Goal: Find specific page/section: Find specific page/section

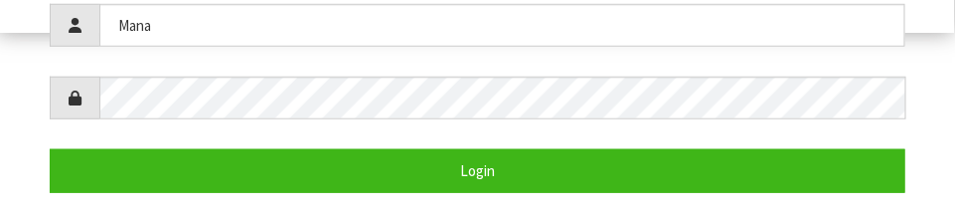
scroll to position [396, 0]
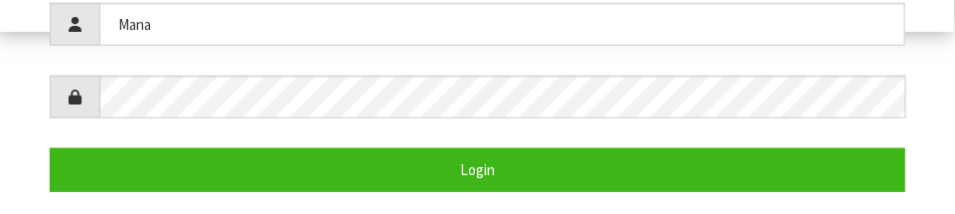
type input "Mana"
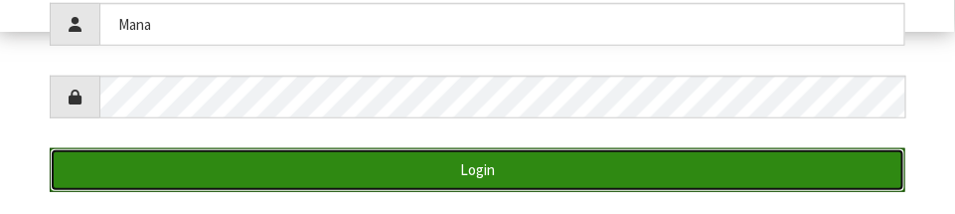
click at [725, 151] on button "Login" at bounding box center [478, 169] width 856 height 43
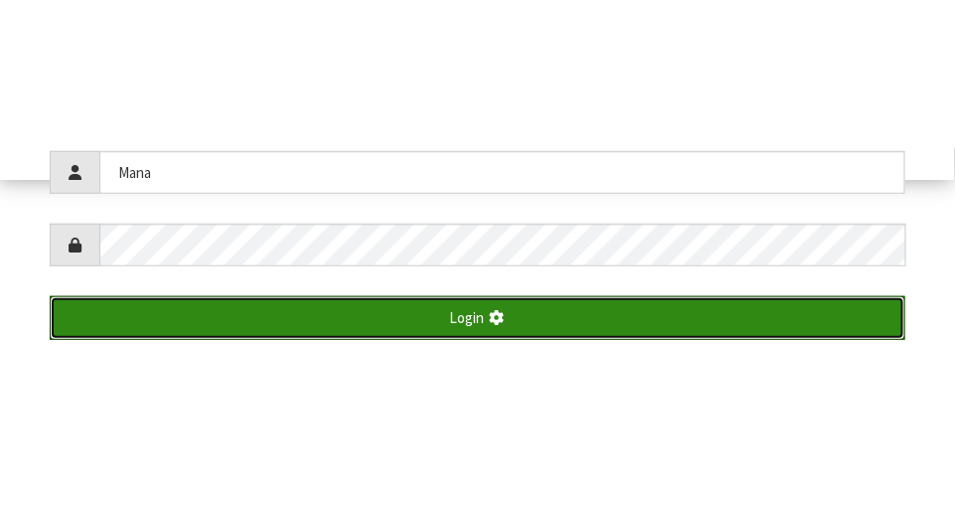
scroll to position [510, 0]
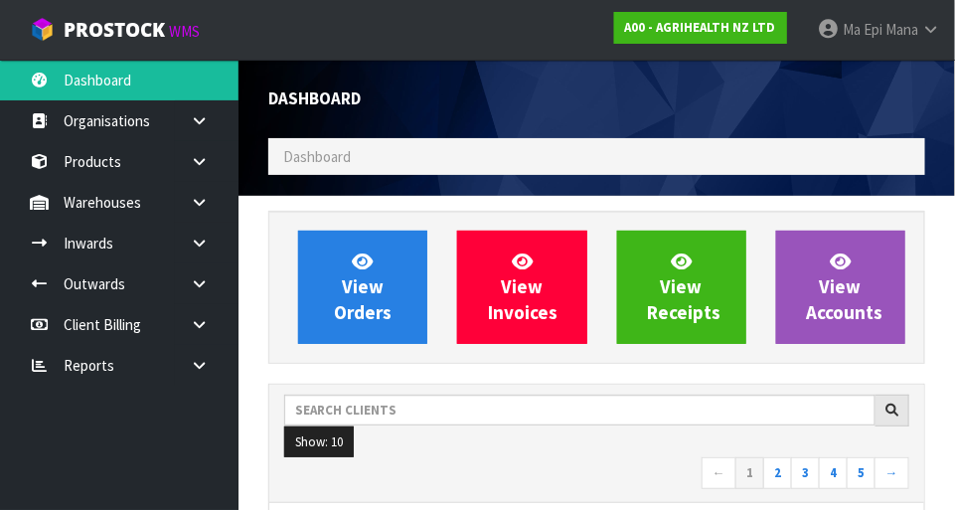
scroll to position [1568, 687]
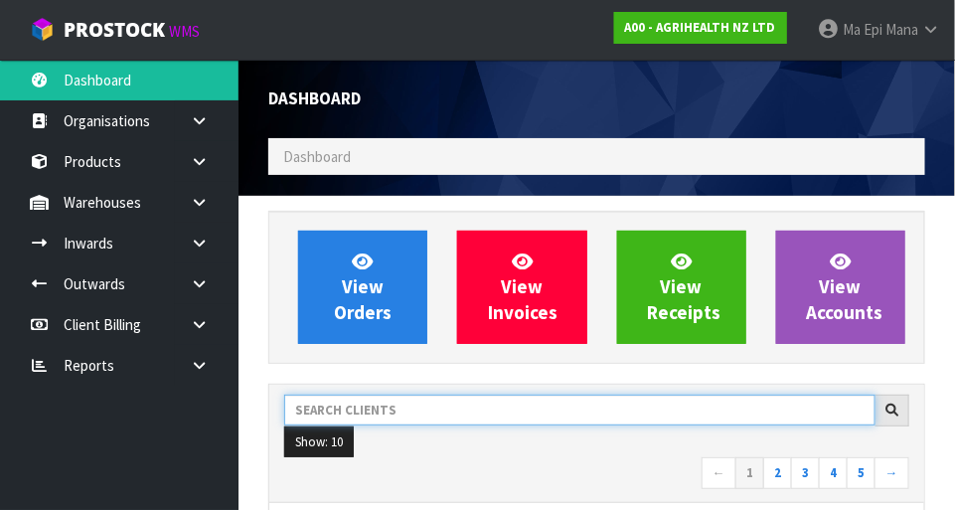
click at [636, 413] on input "text" at bounding box center [579, 410] width 591 height 31
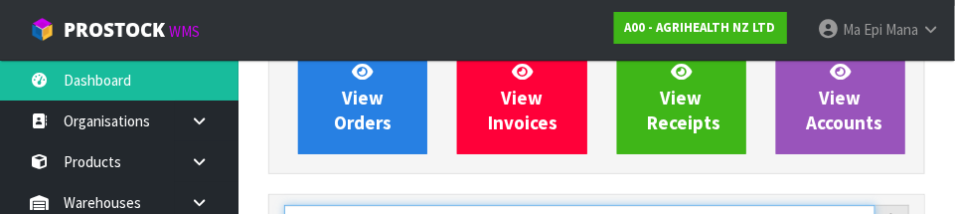
scroll to position [291, 0]
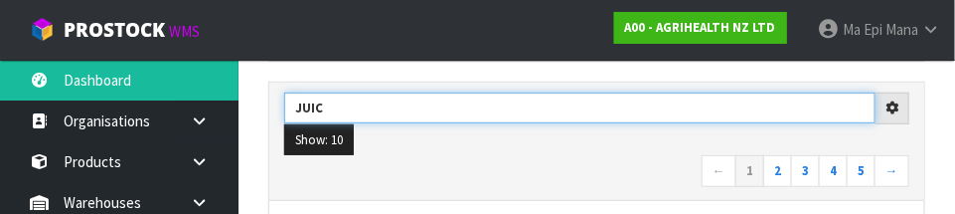
type input "JUIC"
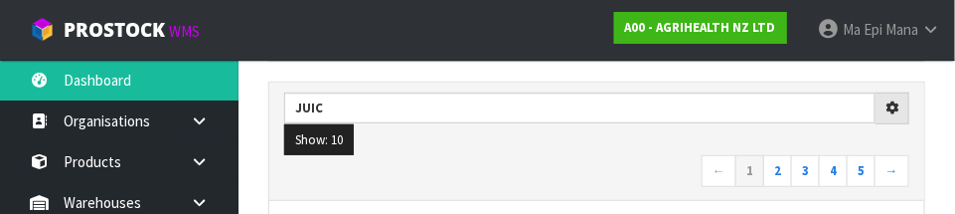
click at [659, 159] on nav "← 1 2 3 4 5 →" at bounding box center [596, 172] width 625 height 35
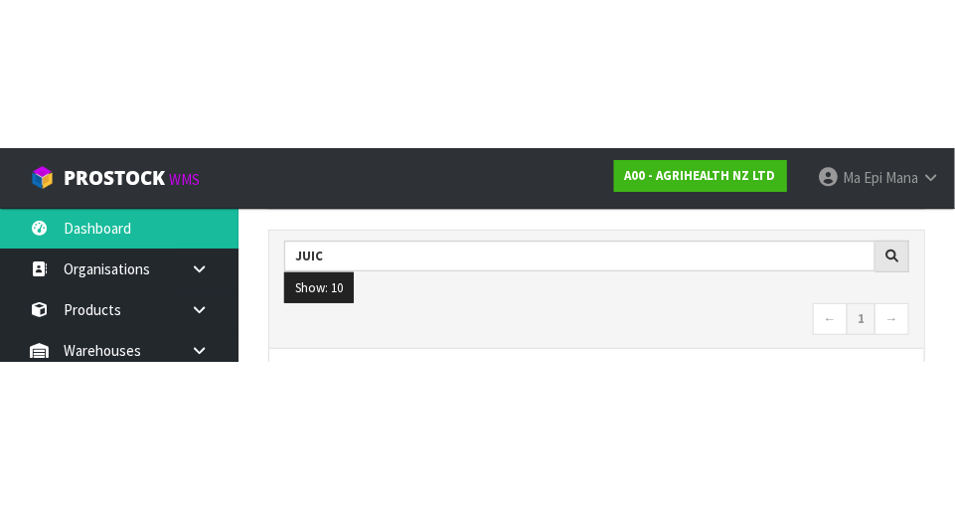
scroll to position [301, 0]
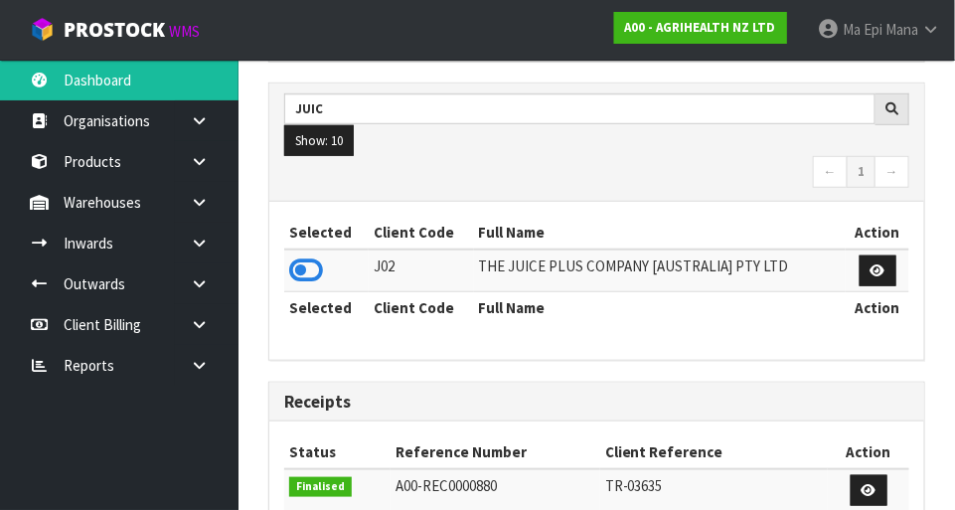
click at [308, 261] on icon at bounding box center [306, 270] width 34 height 30
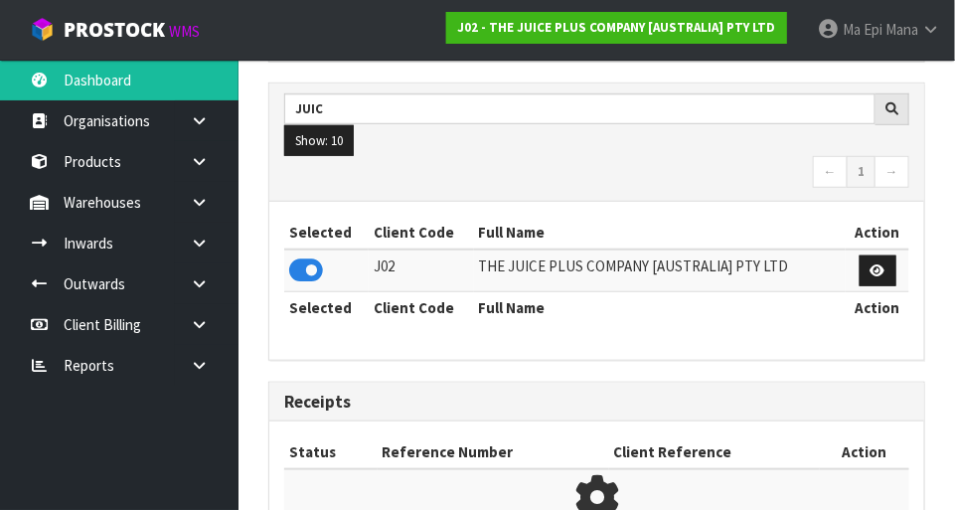
scroll to position [1304, 687]
click at [192, 195] on icon at bounding box center [199, 202] width 19 height 15
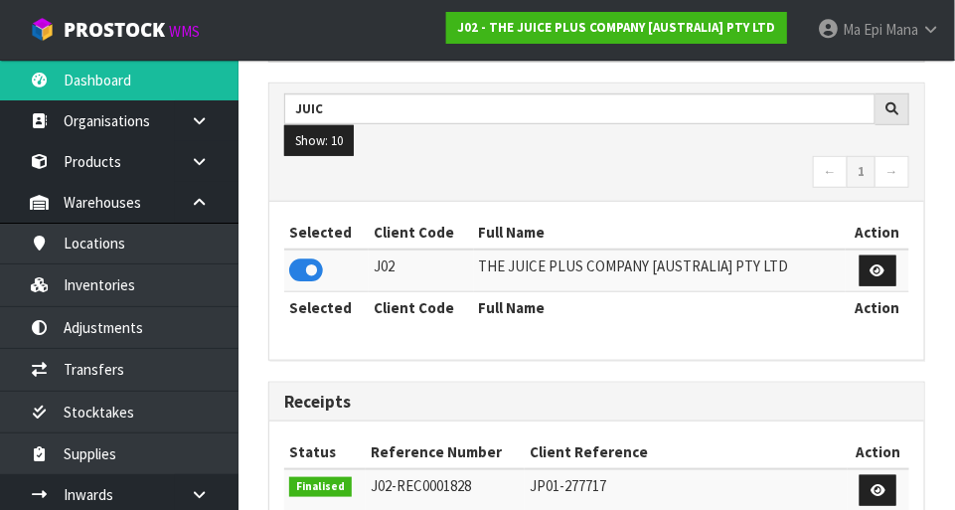
scroll to position [1568, 687]
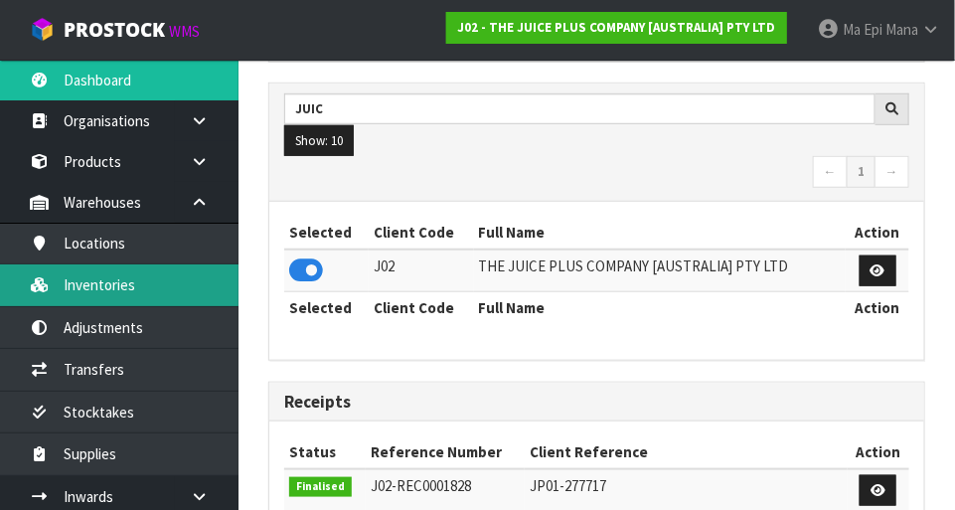
click at [77, 287] on link "Inventories" at bounding box center [119, 284] width 239 height 41
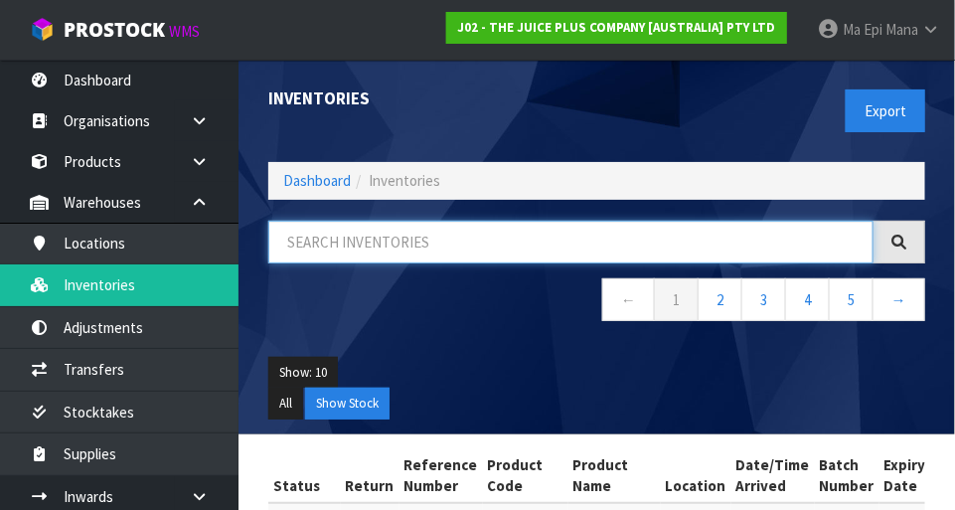
click at [785, 237] on input "text" at bounding box center [570, 242] width 605 height 43
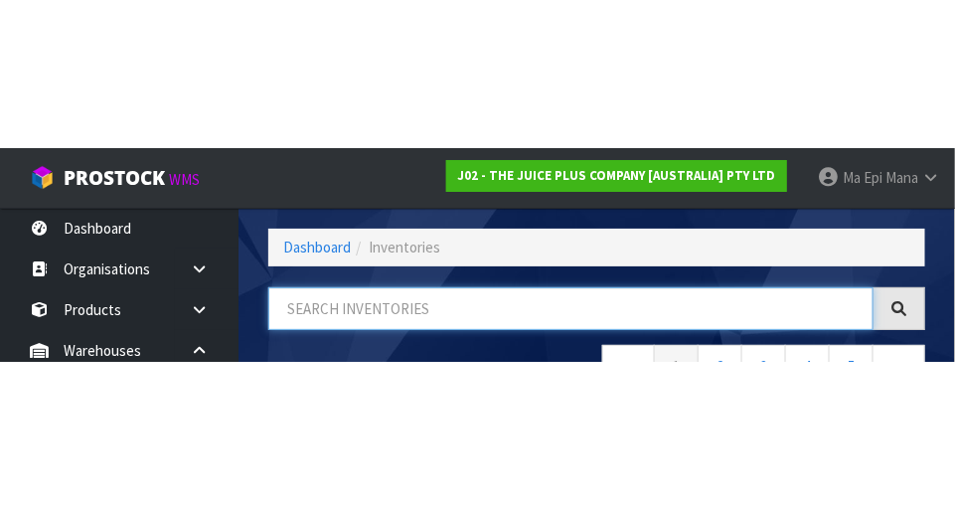
scroll to position [134, 0]
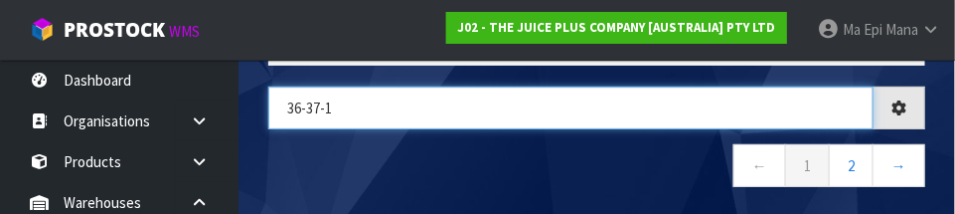
type input "36-37-1"
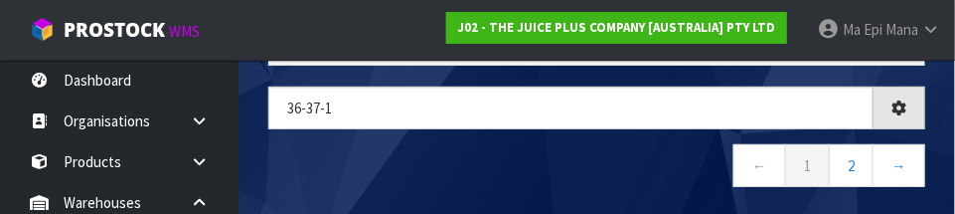
click at [630, 166] on nav "← 1 2 →" at bounding box center [596, 168] width 657 height 49
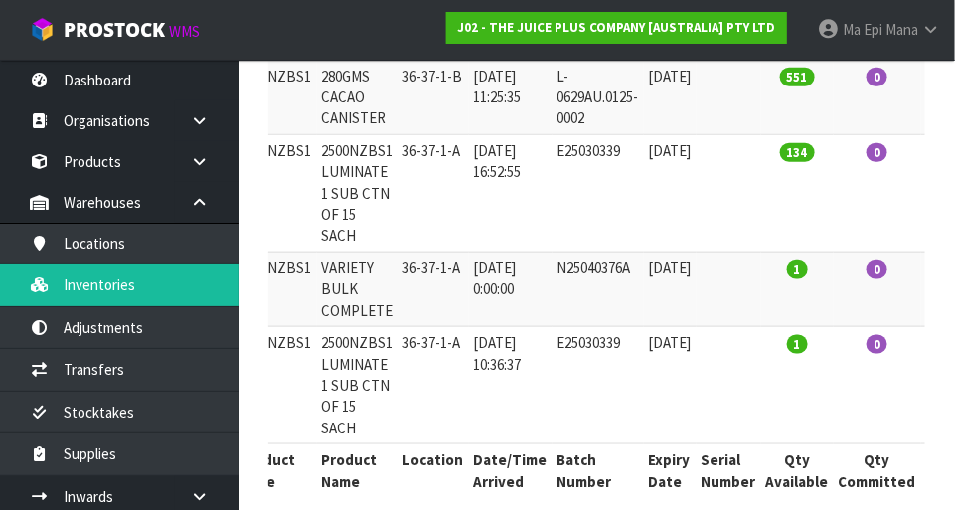
scroll to position [49, 0]
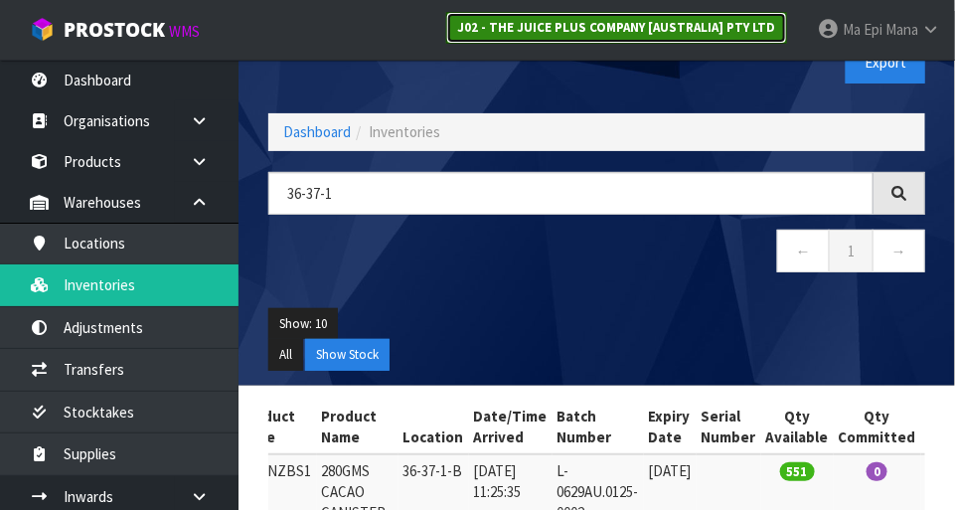
click at [649, 14] on link "J02 - THE JUICE PLUS COMPANY [AUSTRALIA] PTY LTD" at bounding box center [616, 28] width 341 height 32
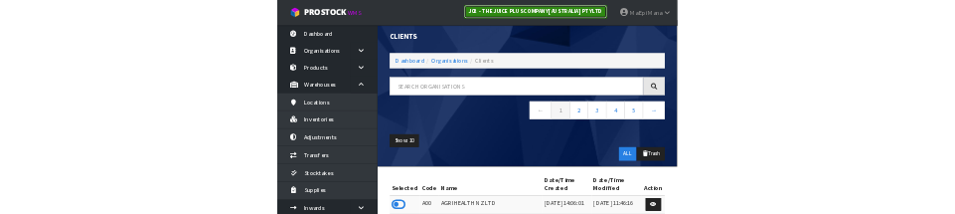
scroll to position [49, 0]
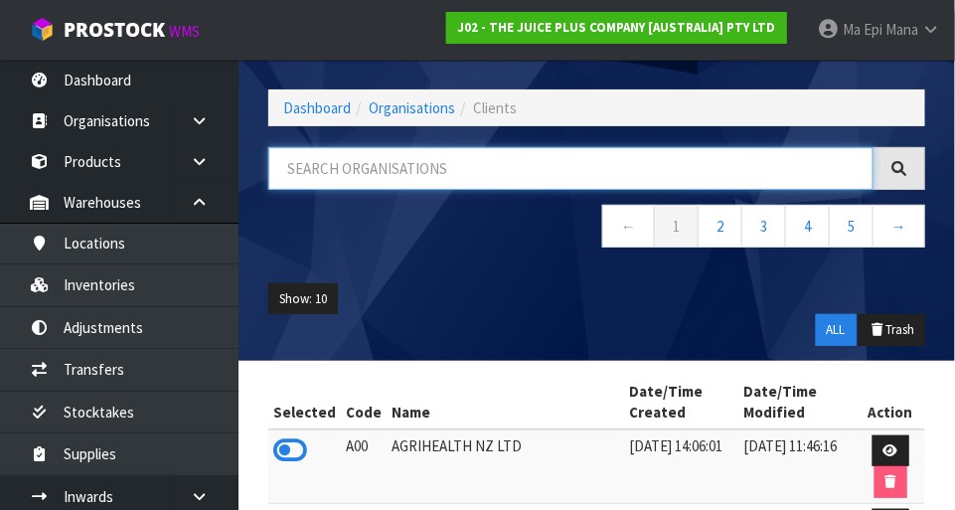
click at [683, 159] on input "text" at bounding box center [570, 168] width 605 height 43
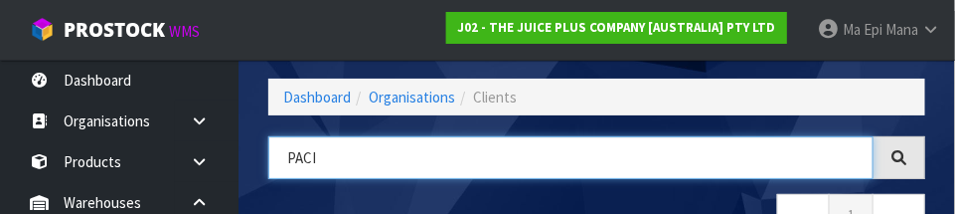
type input "PACI"
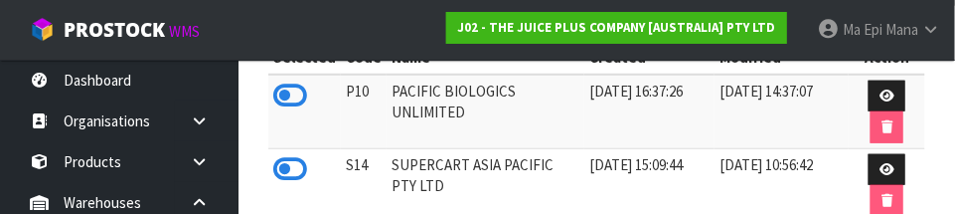
scroll to position [399, 0]
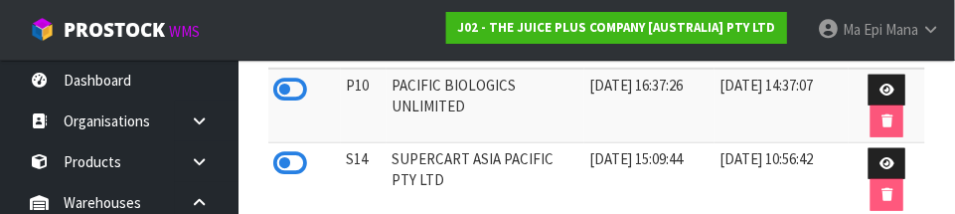
type input "PACIFIC"
click at [293, 80] on icon at bounding box center [290, 90] width 34 height 30
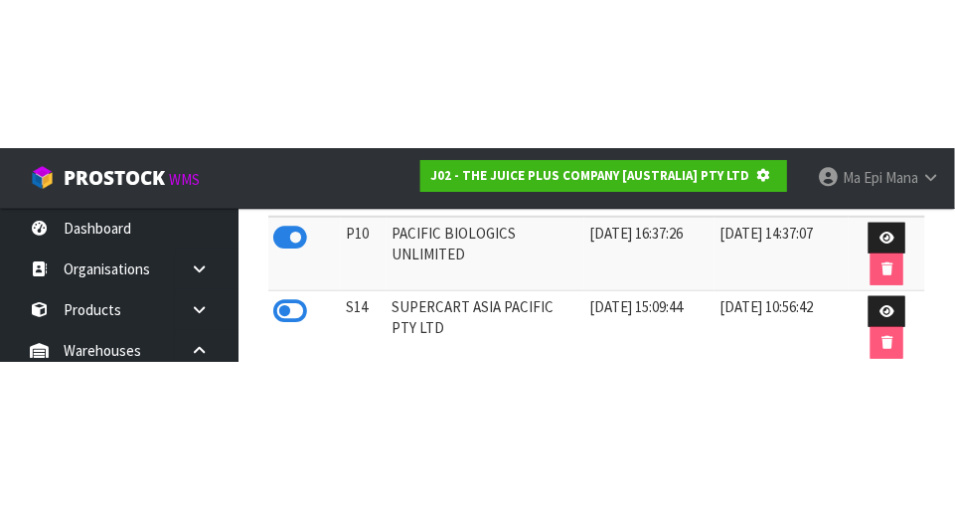
scroll to position [201, 0]
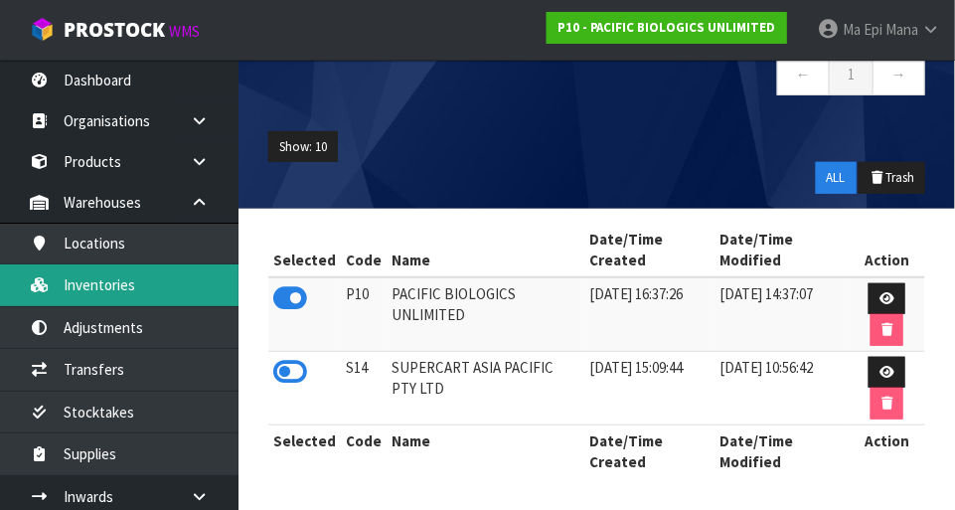
click at [176, 287] on link "Inventories" at bounding box center [119, 284] width 239 height 41
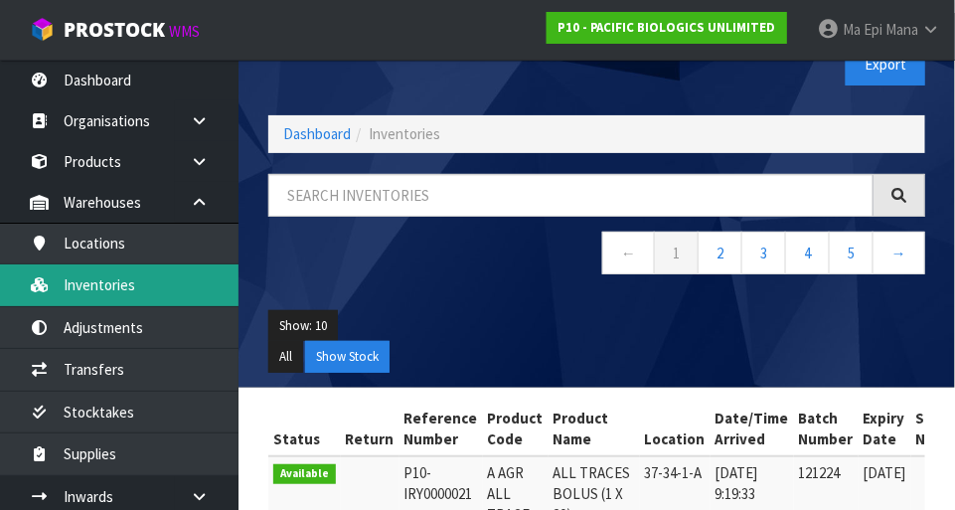
scroll to position [57, 0]
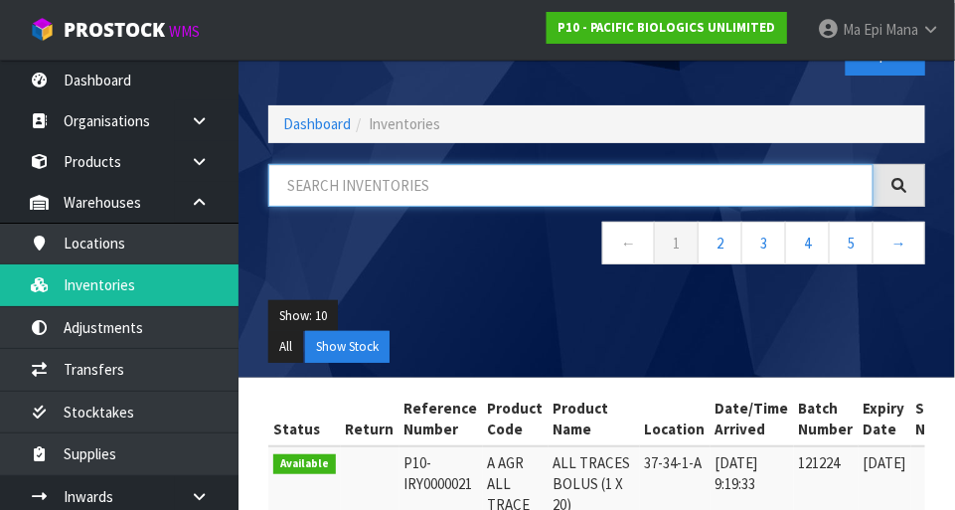
click at [349, 178] on input "text" at bounding box center [570, 185] width 605 height 43
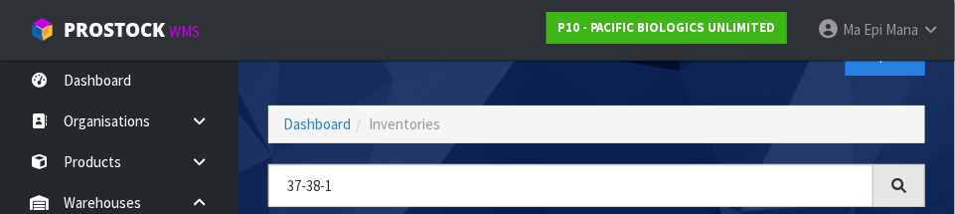
click at [714, 86] on div "Export" at bounding box center [769, 54] width 344 height 102
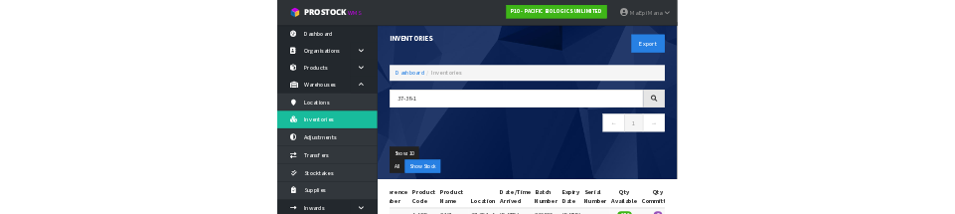
scroll to position [0, 0]
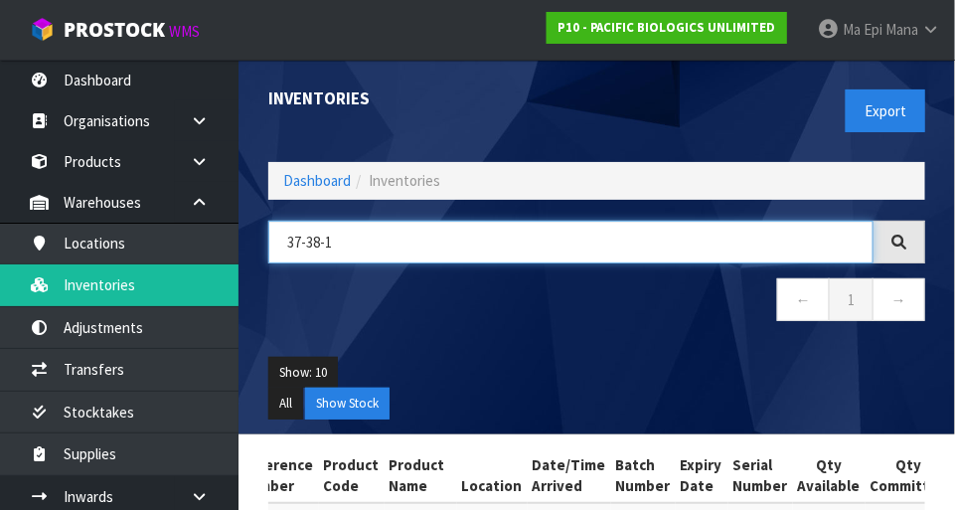
click at [546, 248] on input "37-38-1" at bounding box center [570, 242] width 605 height 43
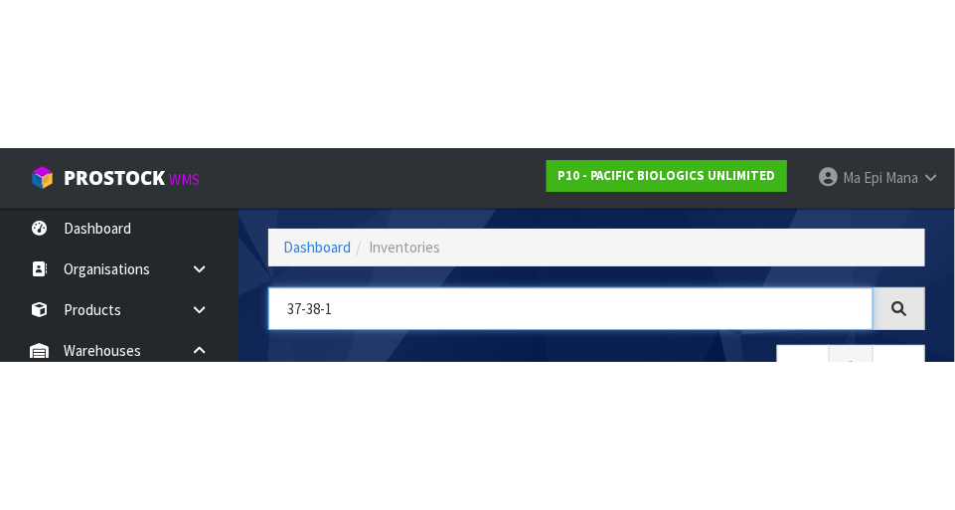
scroll to position [134, 0]
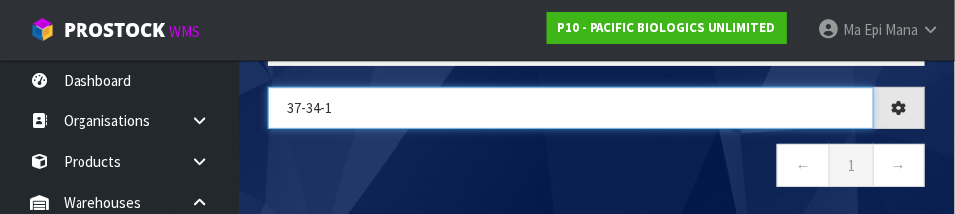
type input "37-34-1"
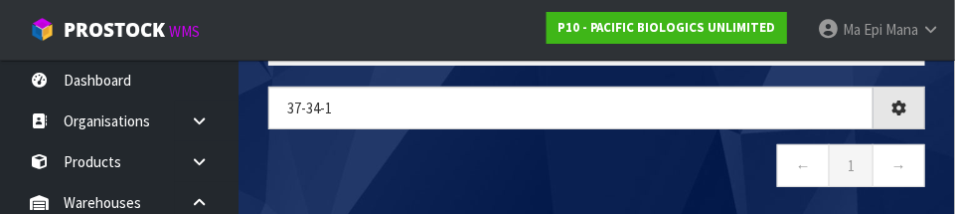
click at [346, 177] on nav "← 1 →" at bounding box center [596, 168] width 657 height 49
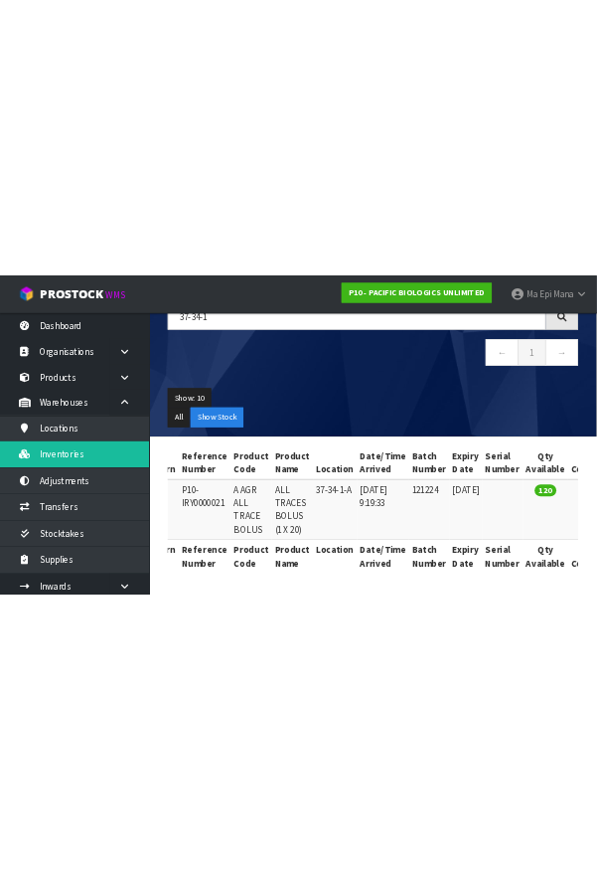
scroll to position [0, 0]
